Goal: Information Seeking & Learning: Understand process/instructions

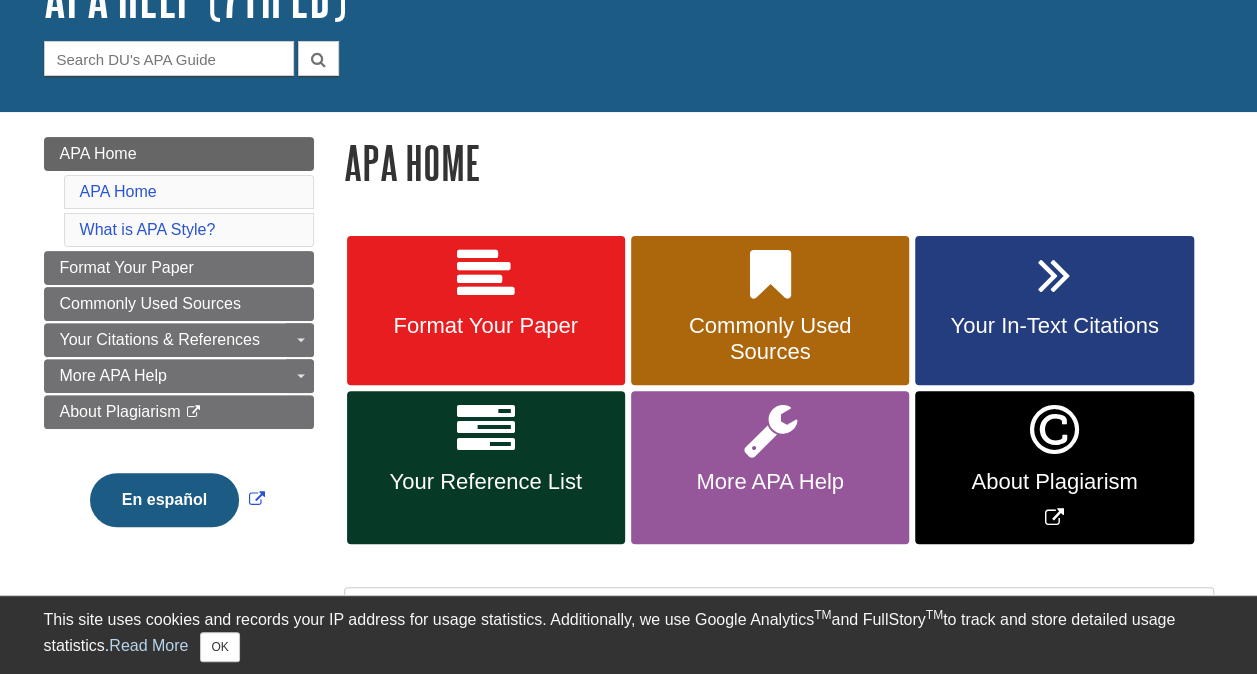
scroll to position [208, 0]
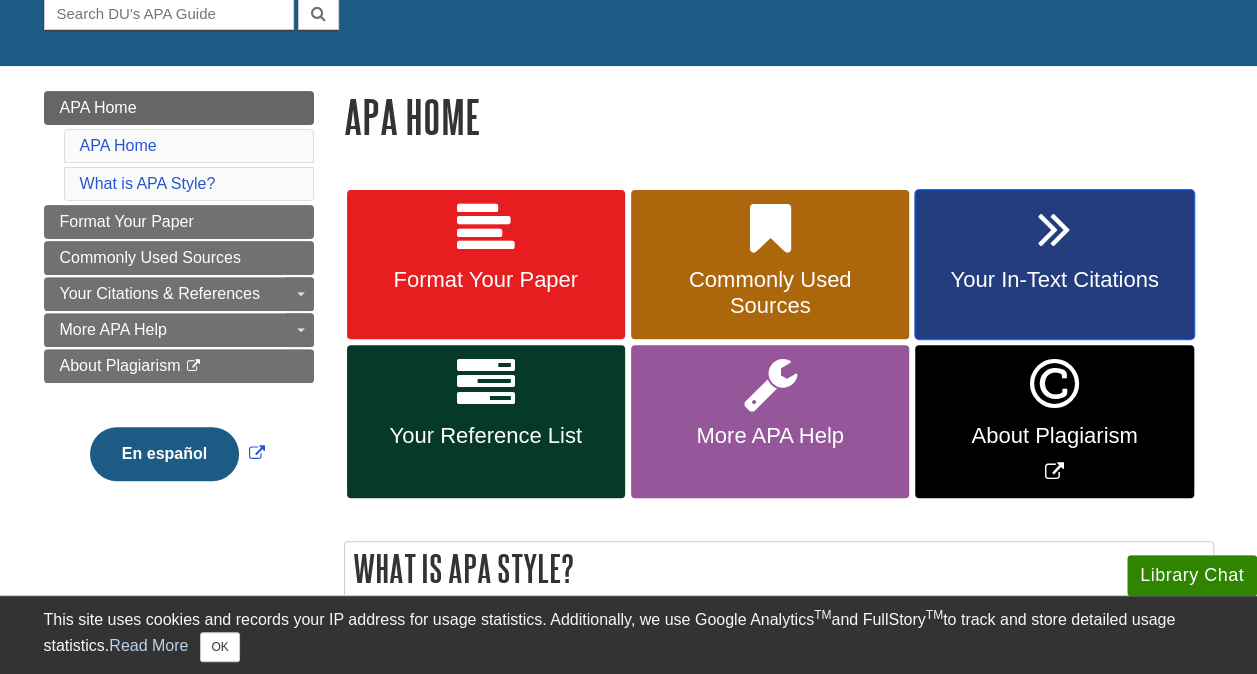
click at [971, 253] on link "Your In-Text Citations" at bounding box center [1054, 265] width 278 height 150
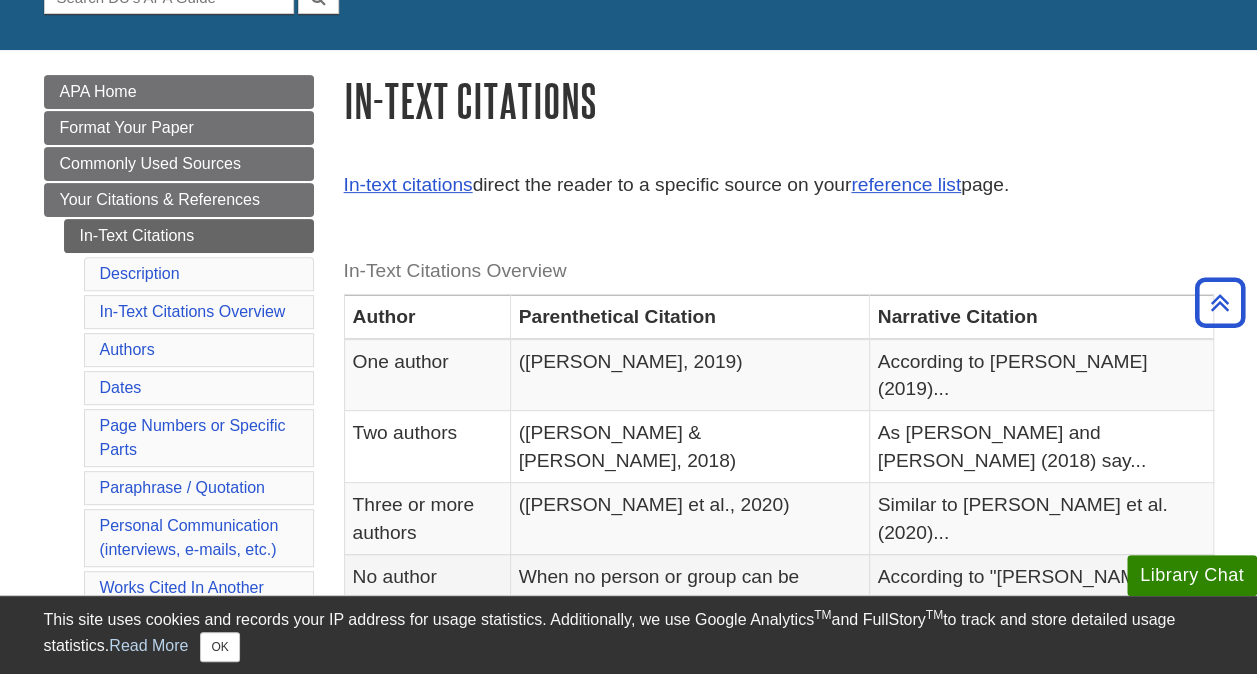
scroll to position [223, 0]
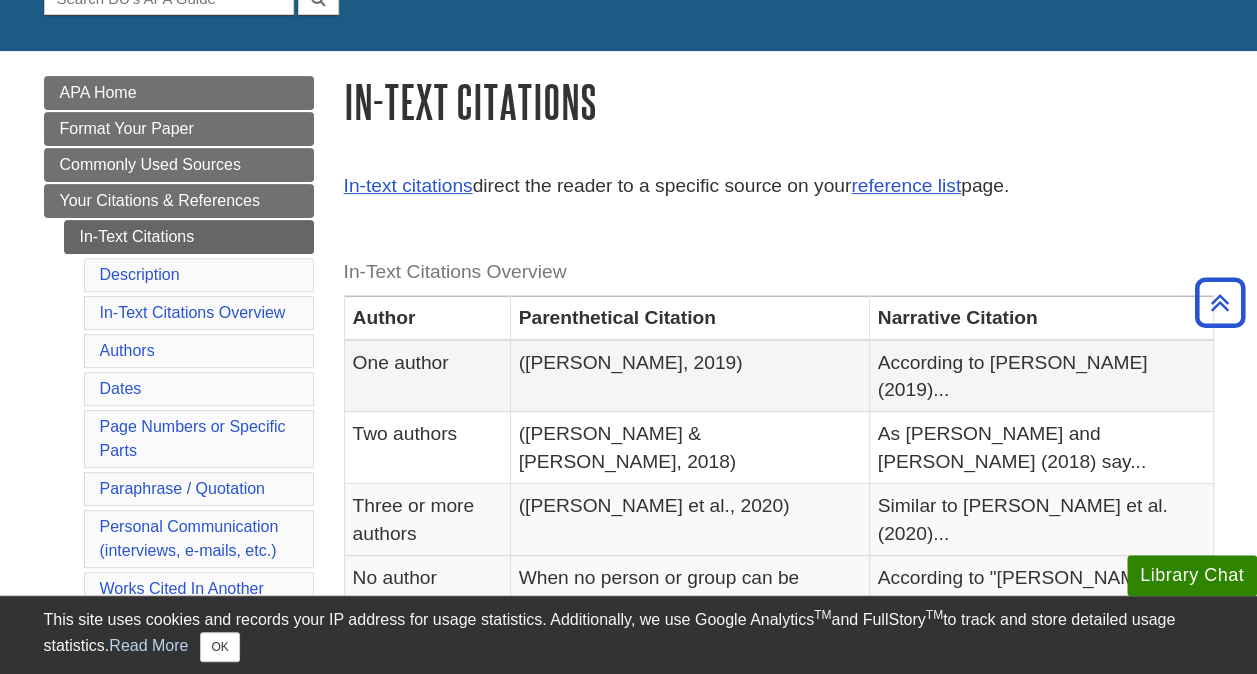
click at [648, 362] on td "([PERSON_NAME], 2019)" at bounding box center [689, 376] width 359 height 72
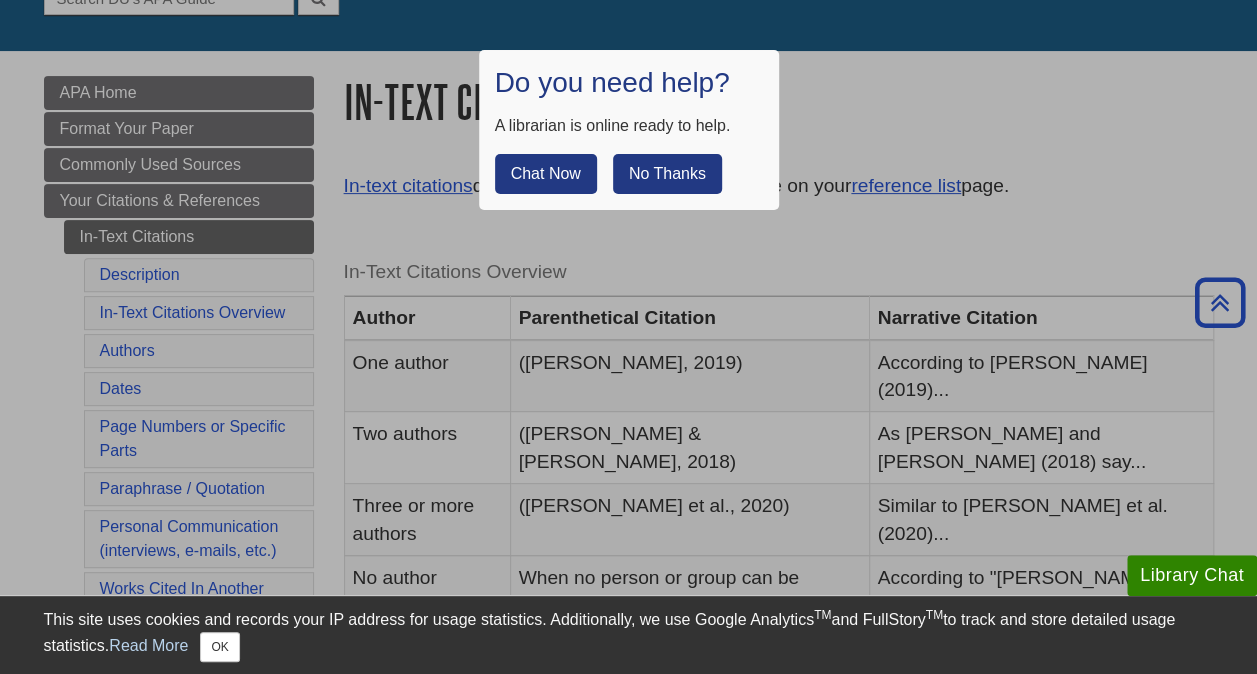
click at [668, 164] on button "No Thanks" at bounding box center [667, 174] width 109 height 40
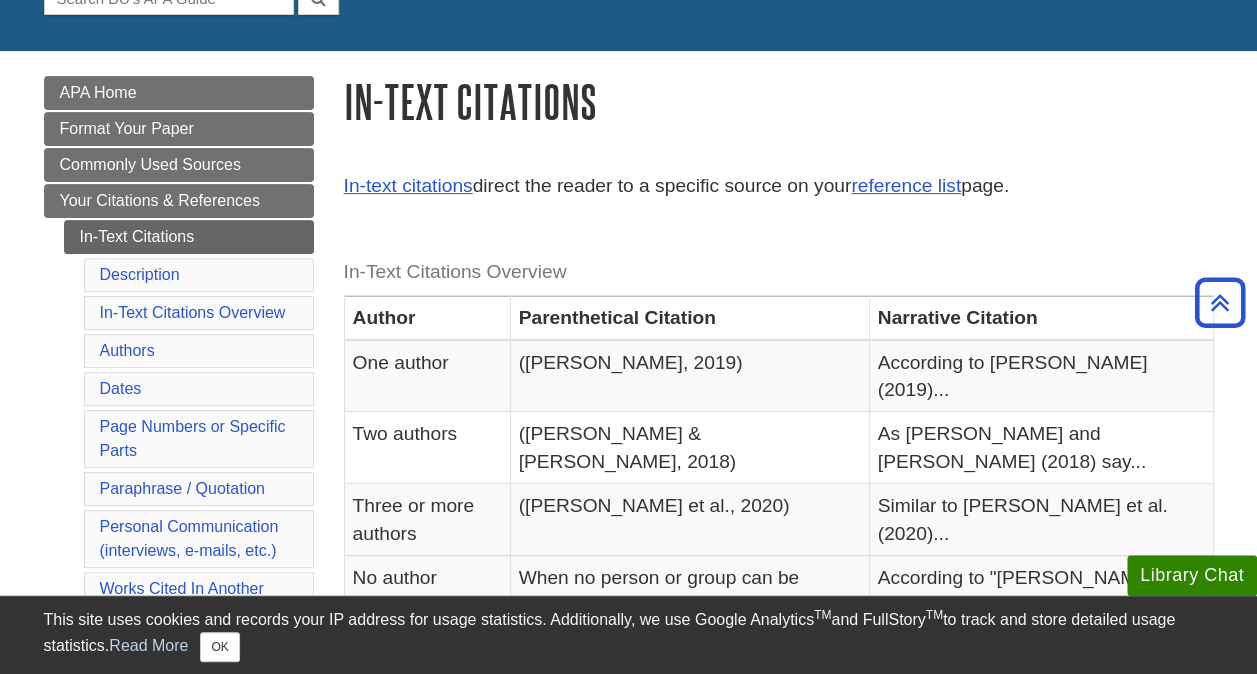
scroll to position [0, 0]
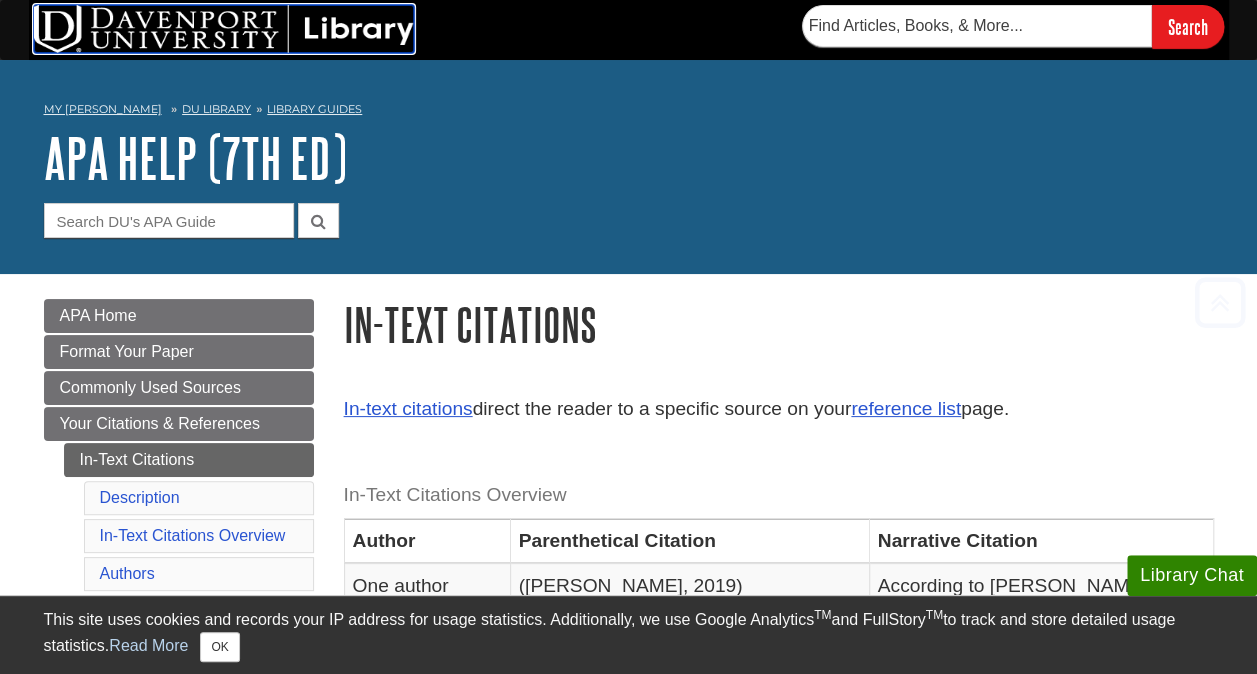
click at [190, 20] on img at bounding box center [224, 29] width 380 height 48
